Goal: Transaction & Acquisition: Obtain resource

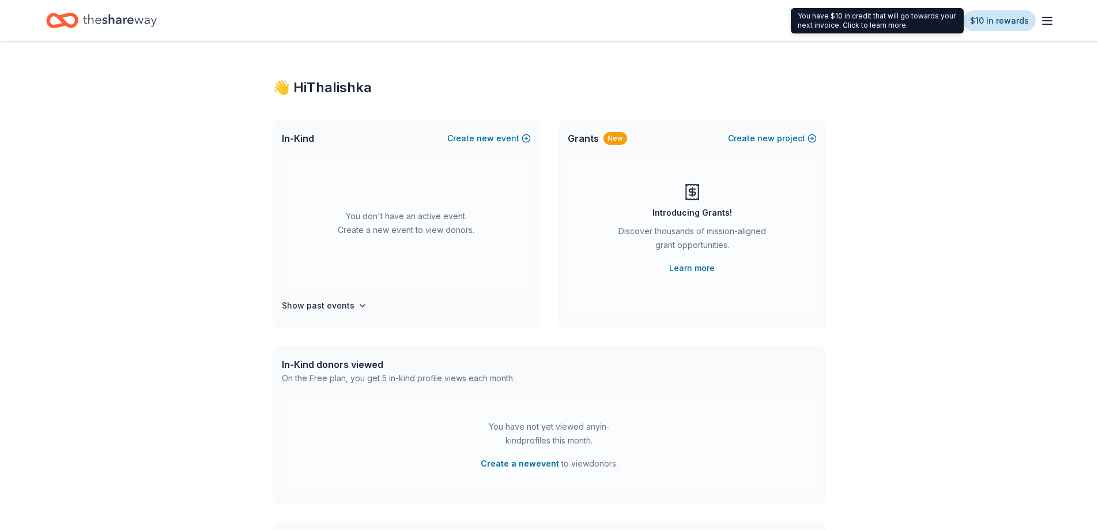
click at [1026, 22] on link "$10 in rewards" at bounding box center [999, 20] width 73 height 21
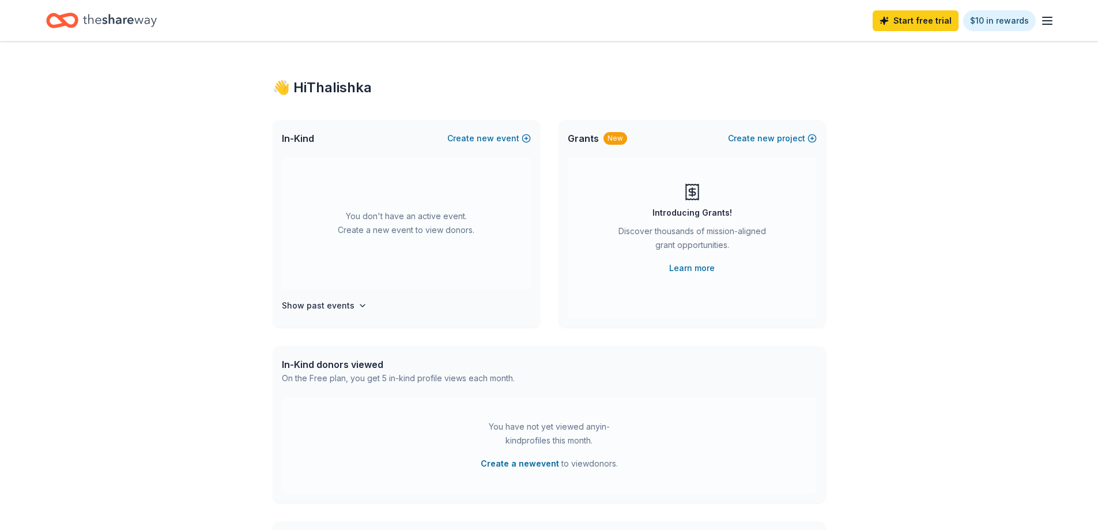
click at [1052, 22] on icon "button" at bounding box center [1047, 21] width 14 height 14
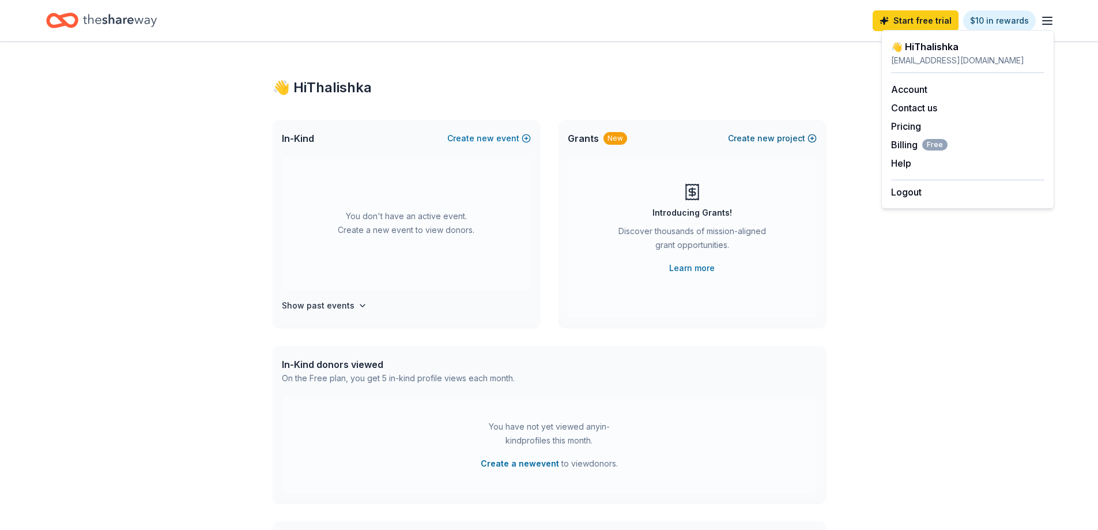
click at [751, 141] on button "Create new project" at bounding box center [772, 138] width 89 height 14
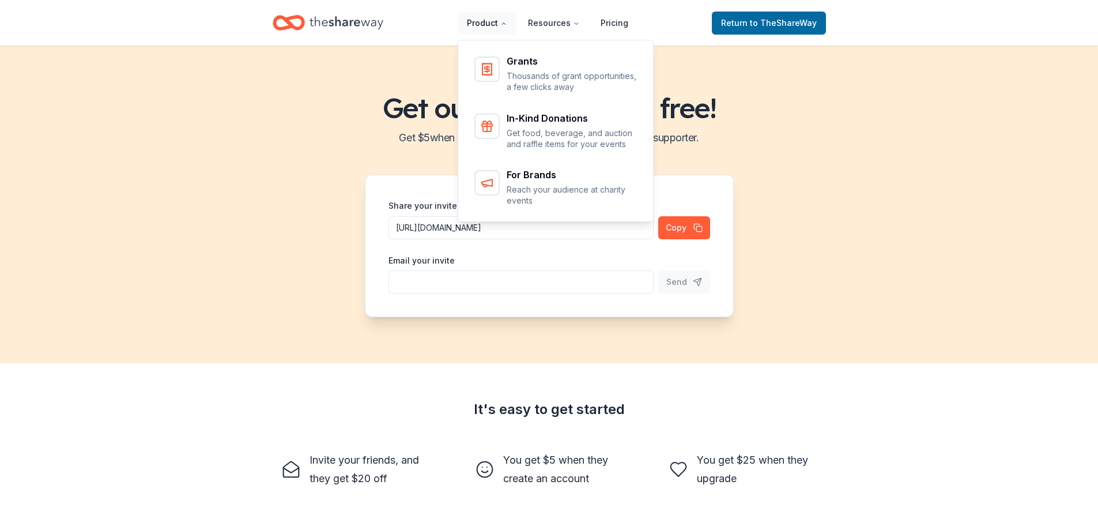
click at [497, 26] on button "Product" at bounding box center [487, 23] width 59 height 23
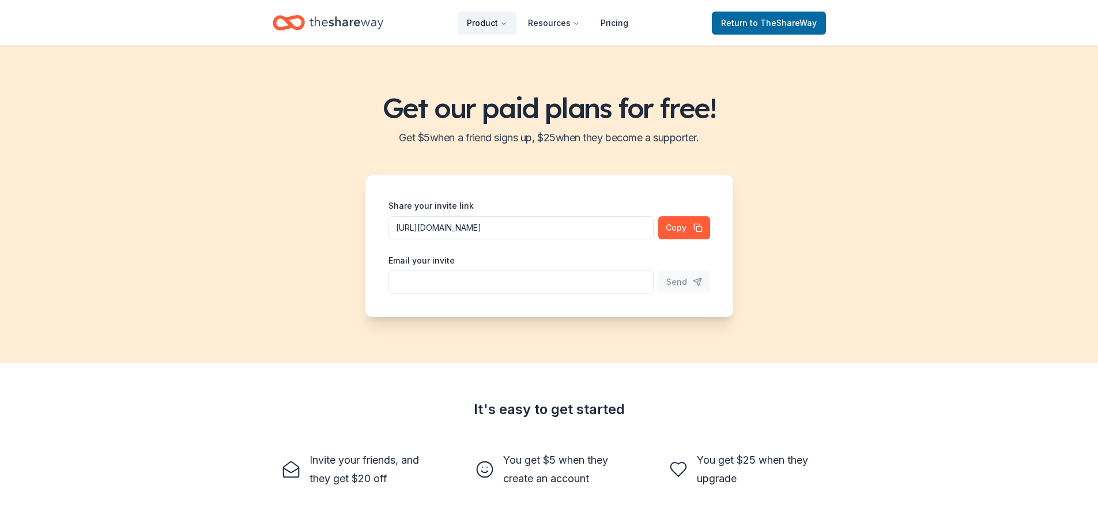
click at [492, 26] on button "Product" at bounding box center [487, 23] width 59 height 23
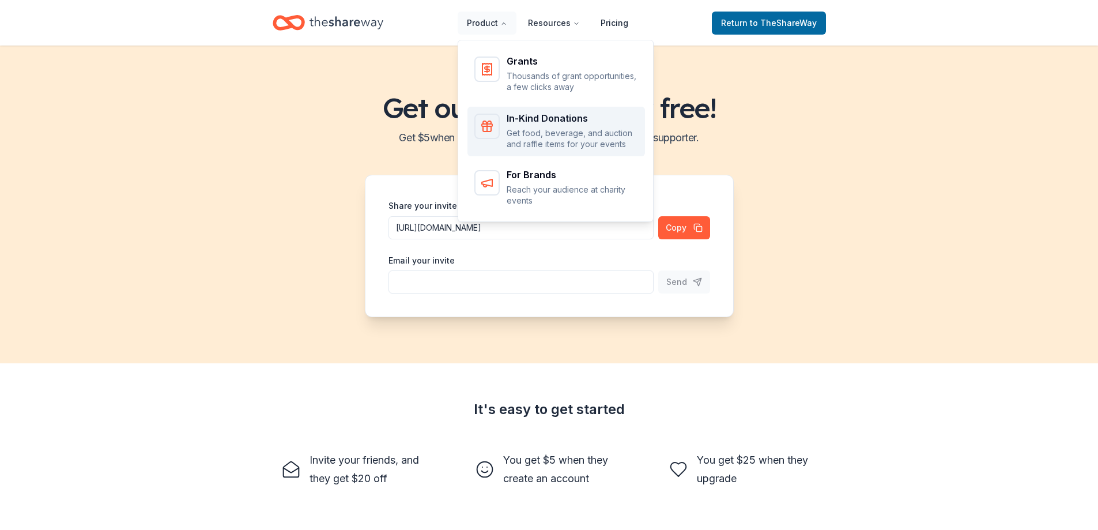
click at [598, 119] on div "In-Kind Donations" at bounding box center [572, 118] width 131 height 9
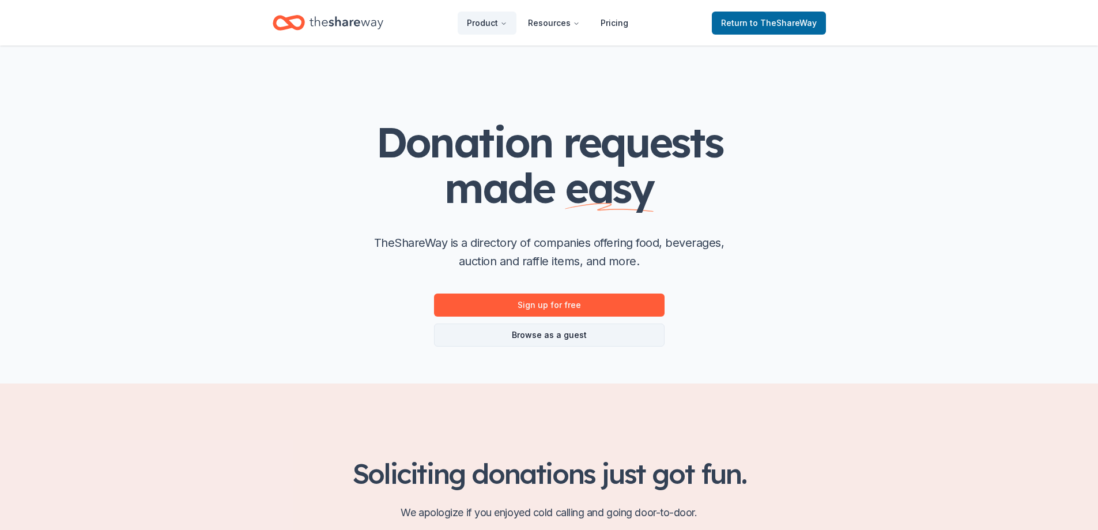
click at [584, 338] on link "Browse as a guest" at bounding box center [549, 334] width 230 height 23
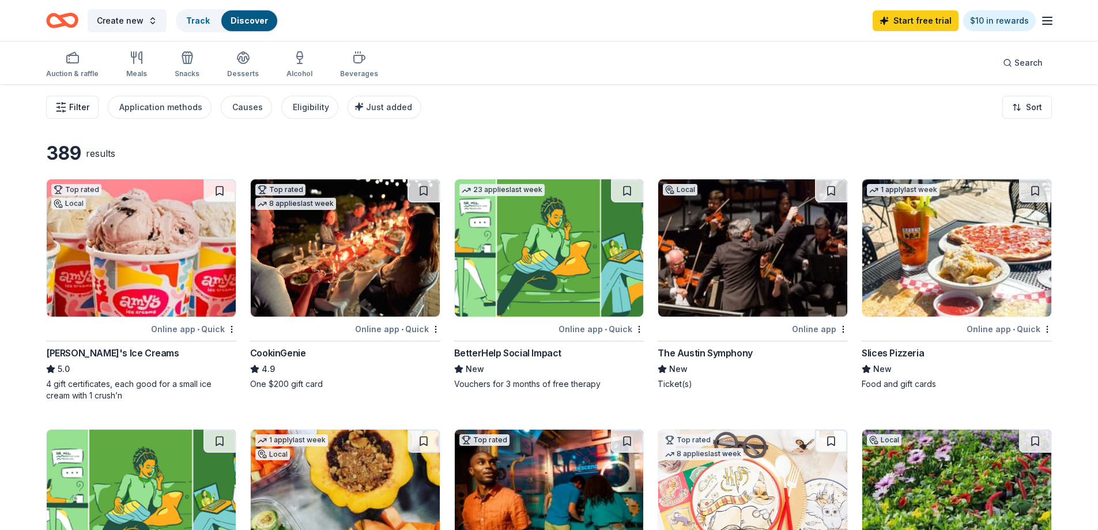
click at [78, 115] on button "Filter" at bounding box center [72, 107] width 52 height 23
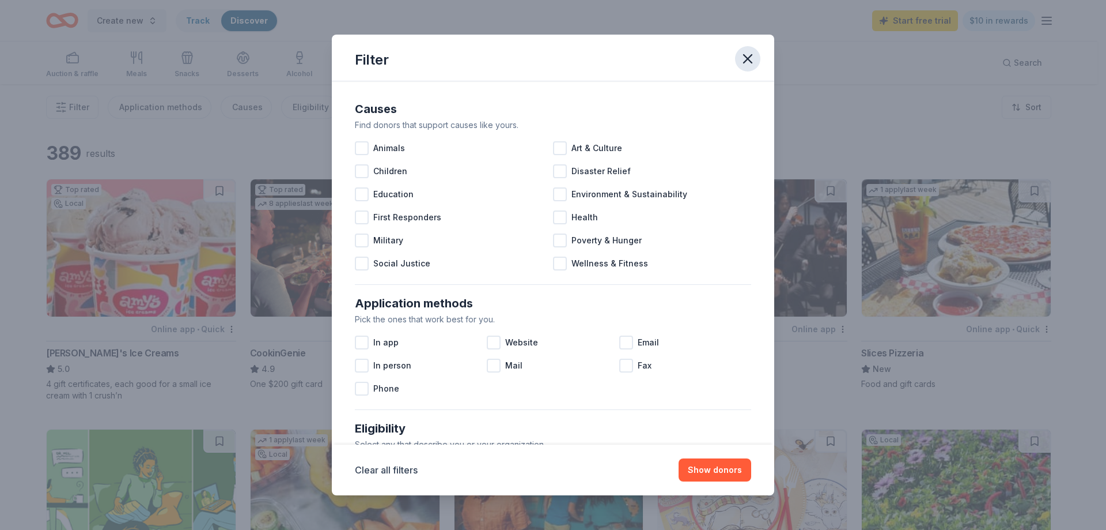
click at [745, 56] on icon "button" at bounding box center [748, 59] width 8 height 8
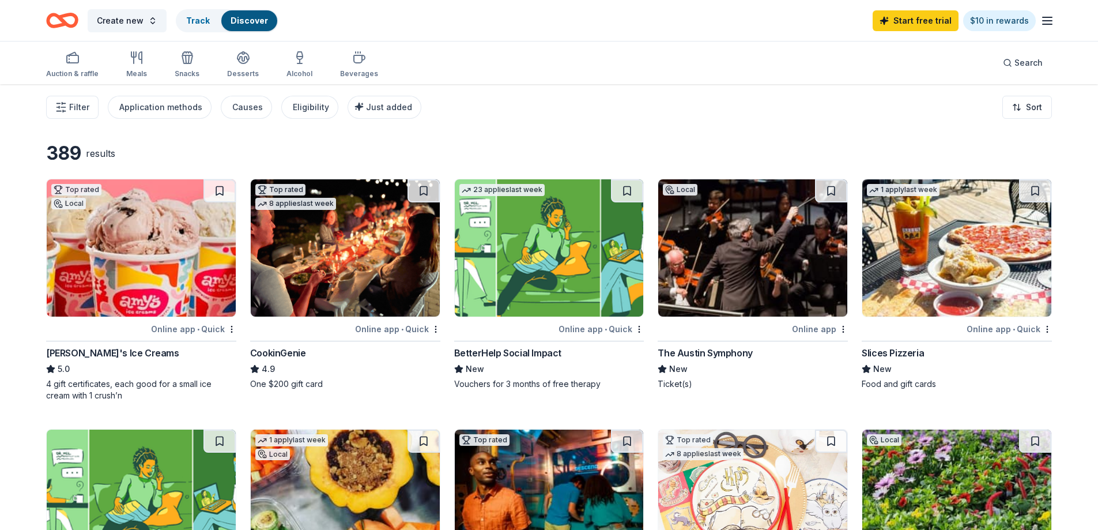
click at [898, 357] on div "Slices Pizzeria" at bounding box center [892, 353] width 62 height 14
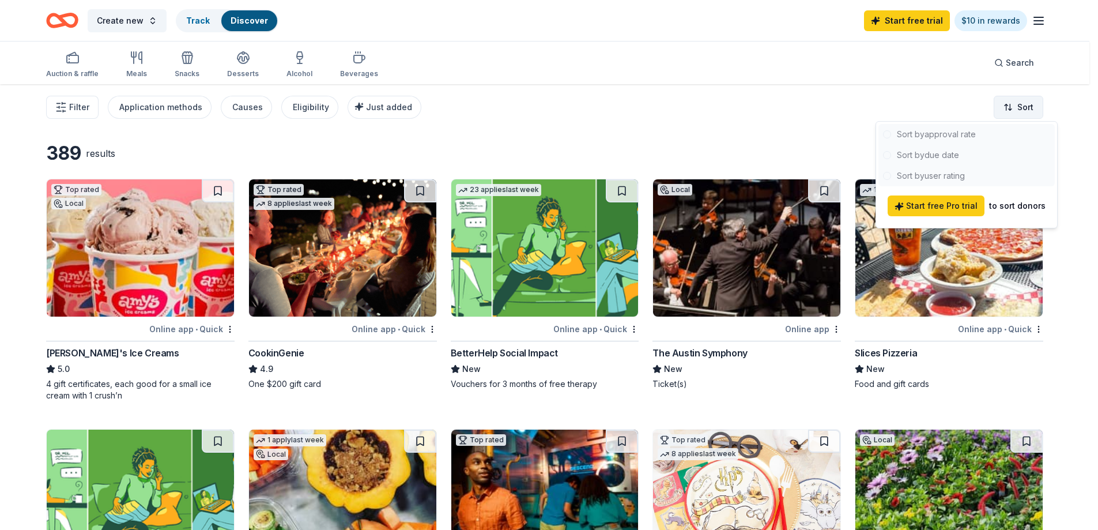
click at [1014, 101] on html "Create new Track Discover Start free trial $10 in rewards Auction & raffle Meal…" at bounding box center [549, 265] width 1098 height 530
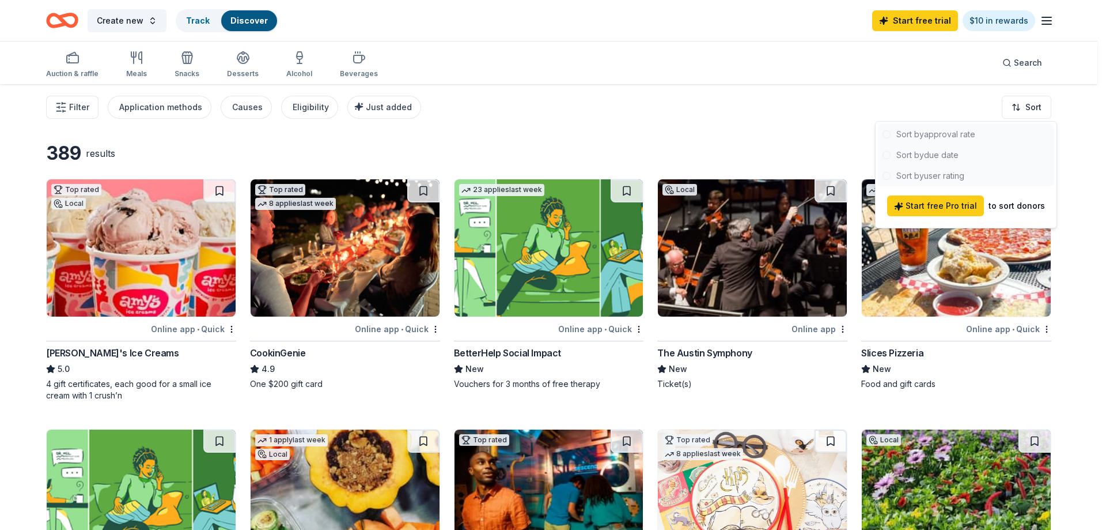
click at [239, 131] on html "Create new Track Discover Start free trial $10 in rewards Auction & raffle Meal…" at bounding box center [553, 265] width 1106 height 530
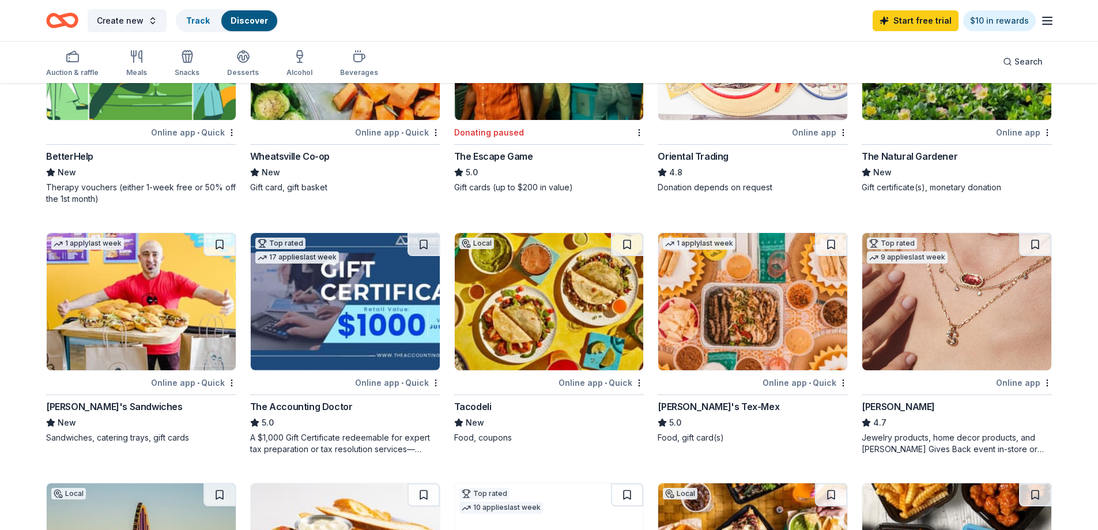
scroll to position [461, 0]
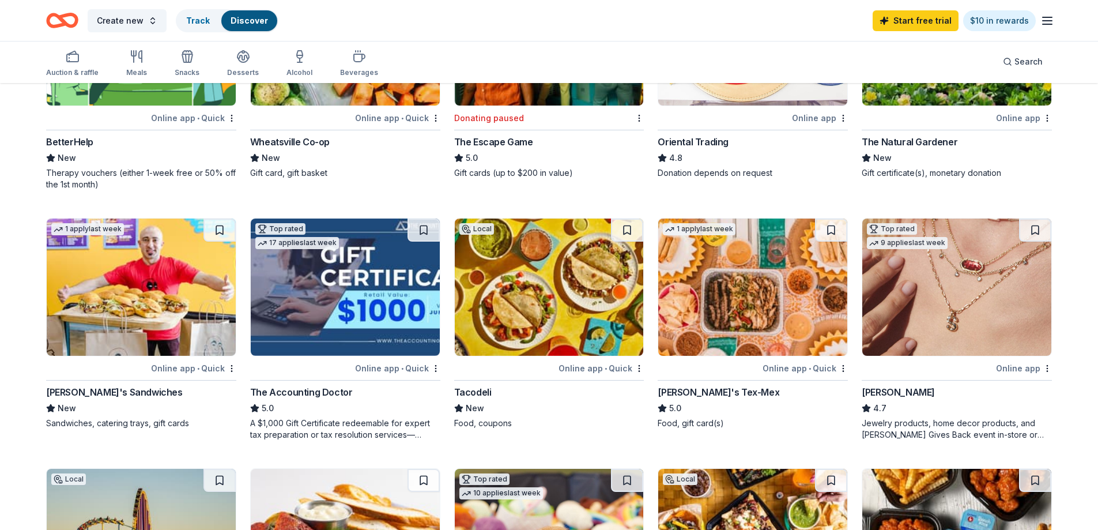
click at [518, 328] on img at bounding box center [549, 286] width 189 height 137
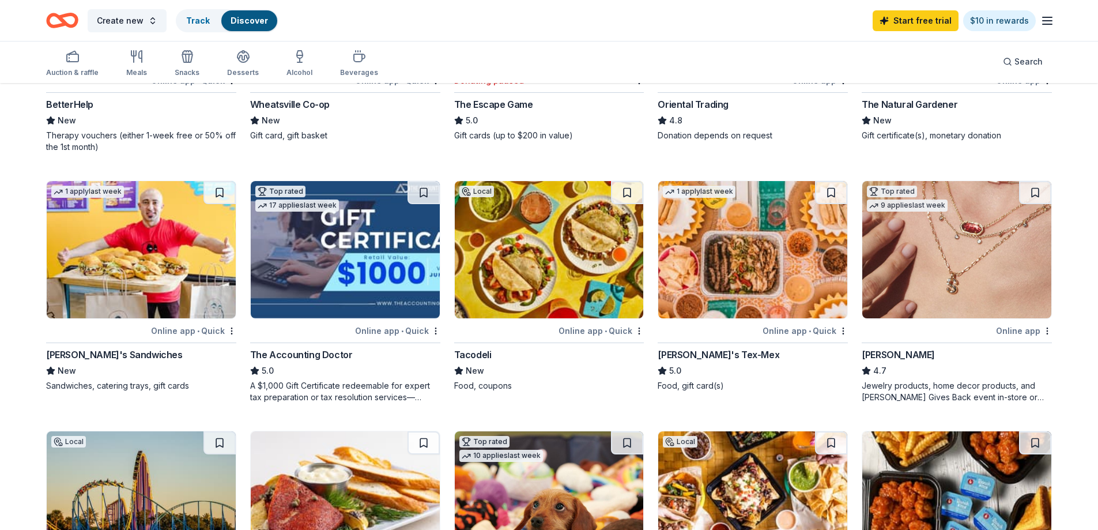
scroll to position [519, 0]
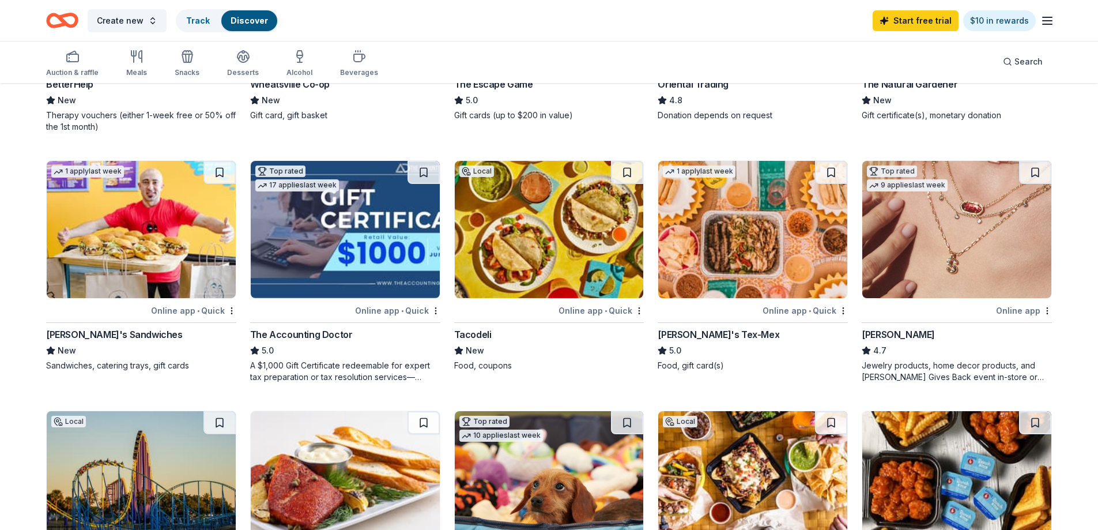
click at [85, 332] on div "[PERSON_NAME]'s Sandwiches" at bounding box center [114, 334] width 137 height 14
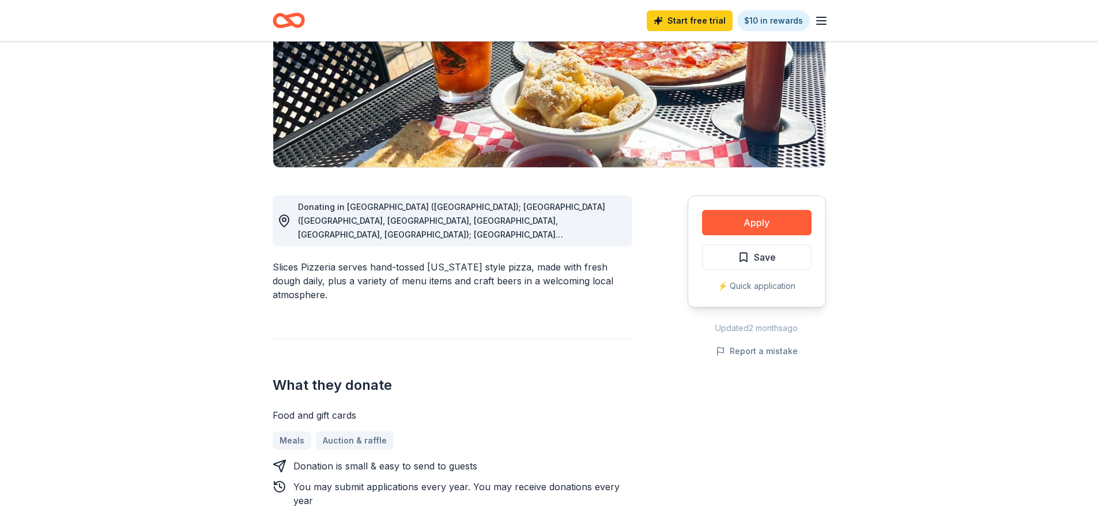
scroll to position [173, 0]
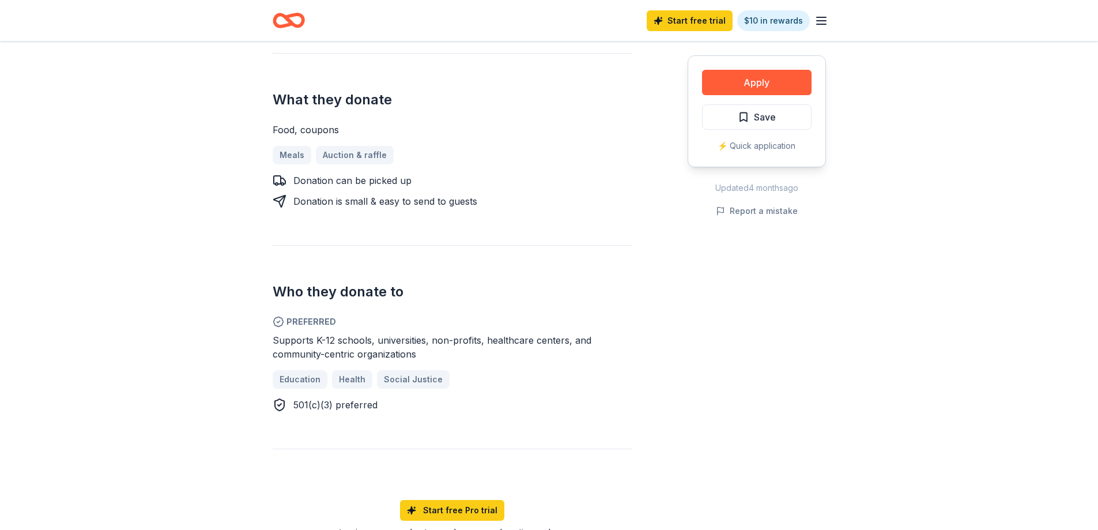
scroll to position [461, 0]
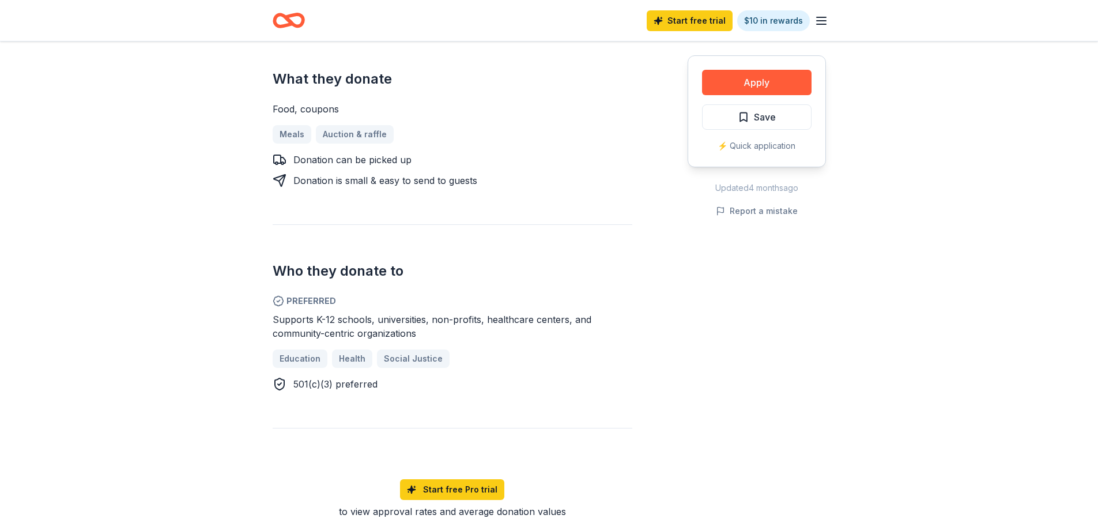
drag, startPoint x: 273, startPoint y: 304, endPoint x: 403, endPoint y: 317, distance: 130.3
click at [397, 318] on span "Supports K-12 schools, universities, non-profits, healthcare centers, and commu…" at bounding box center [432, 325] width 319 height 25
drag, startPoint x: 420, startPoint y: 317, endPoint x: 197, endPoint y: 303, distance: 224.0
click at [190, 303] on div "Share Tacodeli New Share Donating in TX (Austin, Dallas, Houston, Plano) Tacode…" at bounding box center [549, 326] width 1098 height 1493
drag, startPoint x: 488, startPoint y: 294, endPoint x: 341, endPoint y: 290, distance: 147.0
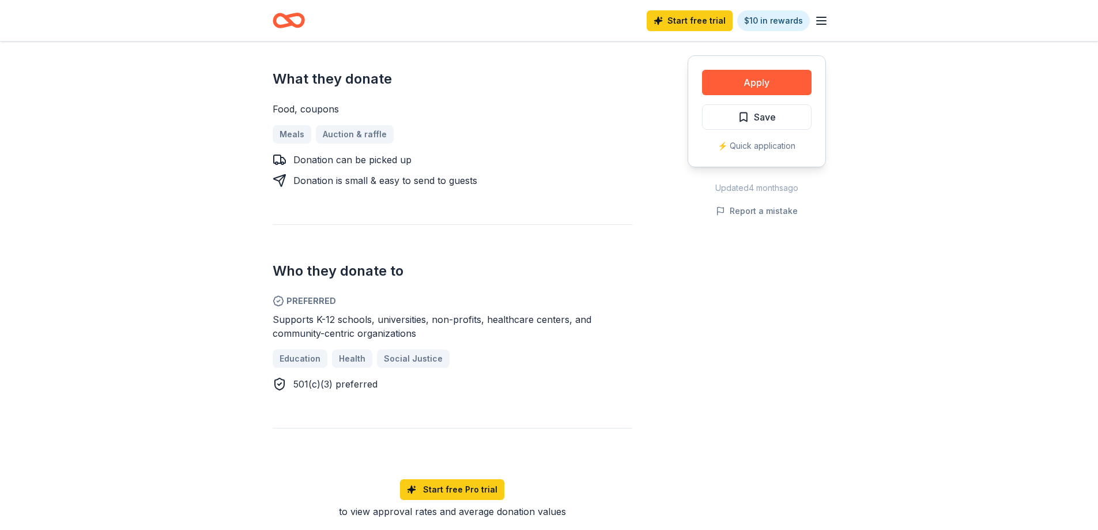
click at [490, 294] on div "Preferred Supports K-12 schools, universities, non-profits, healthcare centers,…" at bounding box center [453, 342] width 360 height 97
drag, startPoint x: 421, startPoint y: 317, endPoint x: 267, endPoint y: 311, distance: 154.6
click at [267, 312] on div "Tacodeli New Share Donating in TX (Austin, Dallas, Houston, Plano) Tacodeli off…" at bounding box center [549, 326] width 590 height 1493
drag, startPoint x: 399, startPoint y: 320, endPoint x: 282, endPoint y: 309, distance: 117.4
click at [297, 312] on div "Supports K-12 schools, universities, non-profits, healthcare centers, and commu…" at bounding box center [453, 326] width 360 height 28
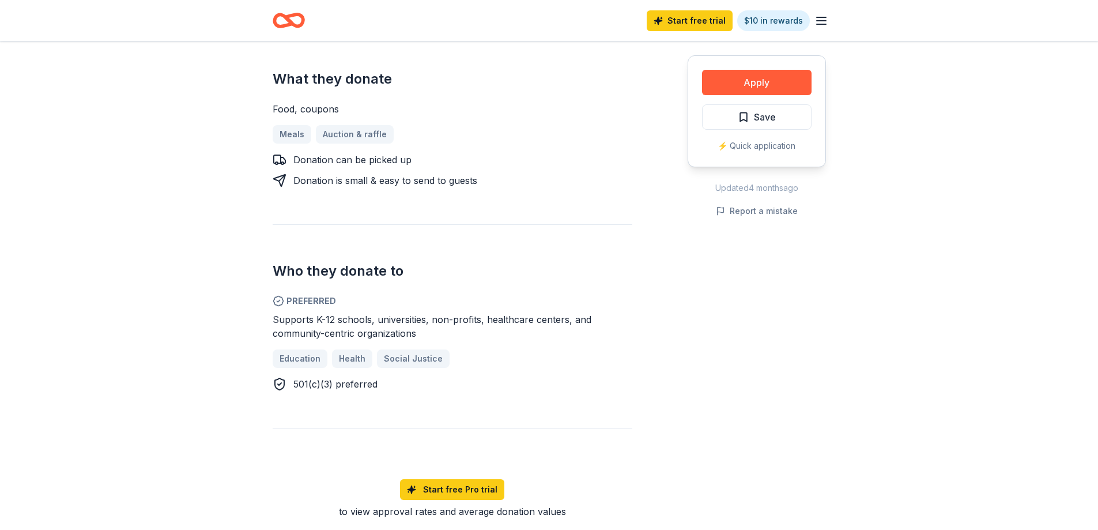
drag, startPoint x: 274, startPoint y: 304, endPoint x: 426, endPoint y: 319, distance: 153.4
click at [425, 320] on div "Supports K-12 schools, universities, non-profits, healthcare centers, and commu…" at bounding box center [453, 326] width 360 height 28
drag, startPoint x: 400, startPoint y: 307, endPoint x: 433, endPoint y: 307, distance: 32.3
click at [433, 313] on span "Supports K-12 schools, universities, non-profits, healthcare centers, and commu…" at bounding box center [432, 325] width 319 height 25
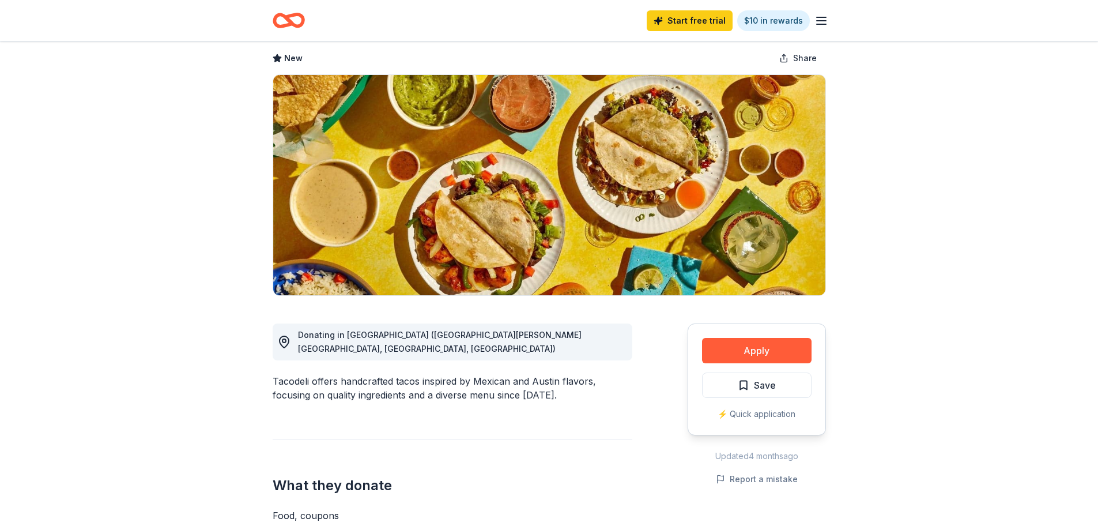
scroll to position [0, 0]
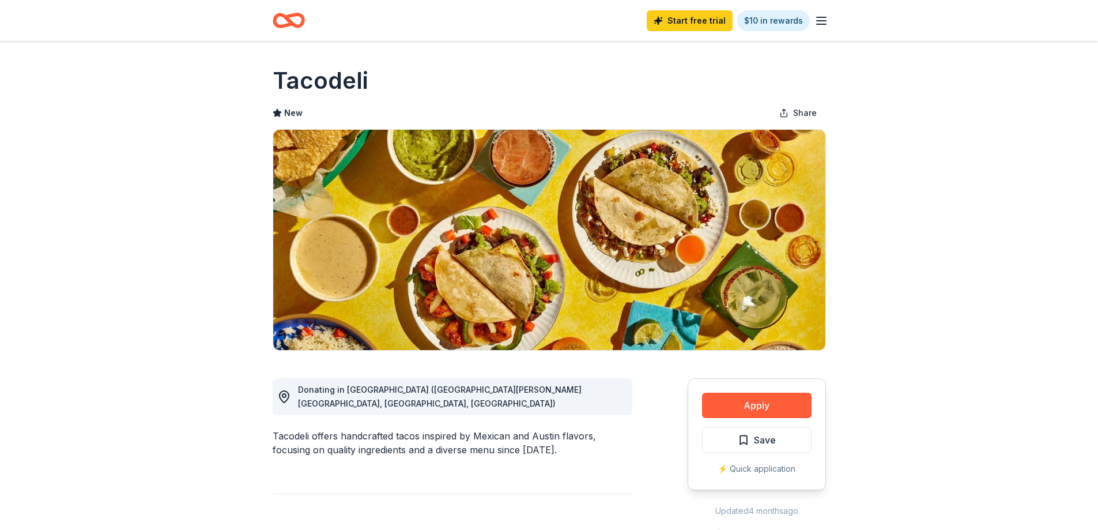
drag, startPoint x: 261, startPoint y: 84, endPoint x: 341, endPoint y: 74, distance: 80.6
drag, startPoint x: 361, startPoint y: 82, endPoint x: 370, endPoint y: 80, distance: 8.8
click at [368, 81] on div "Tacodeli" at bounding box center [549, 81] width 553 height 32
click at [365, 82] on div "Tacodeli" at bounding box center [549, 81] width 553 height 32
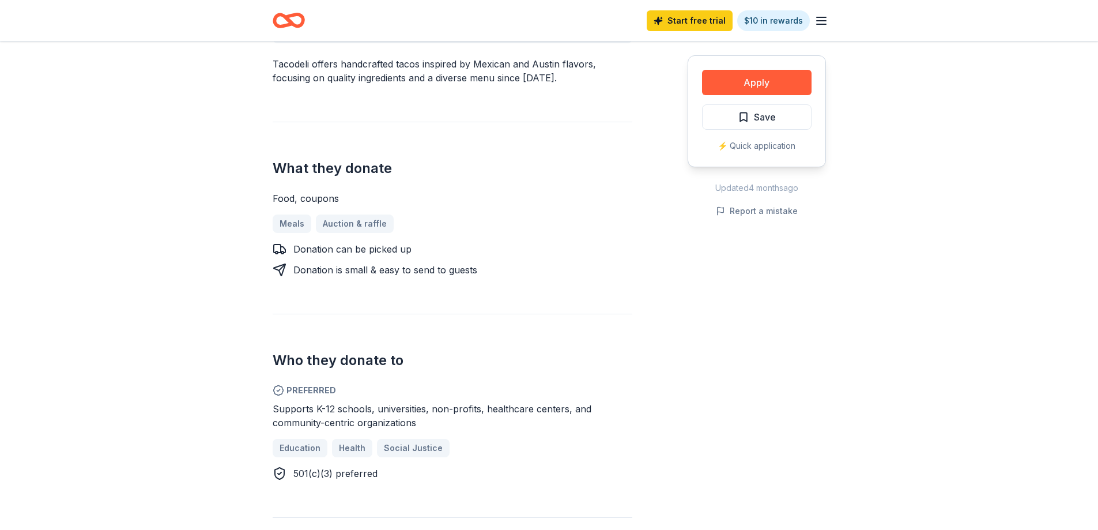
scroll to position [346, 0]
